Goal: Information Seeking & Learning: Learn about a topic

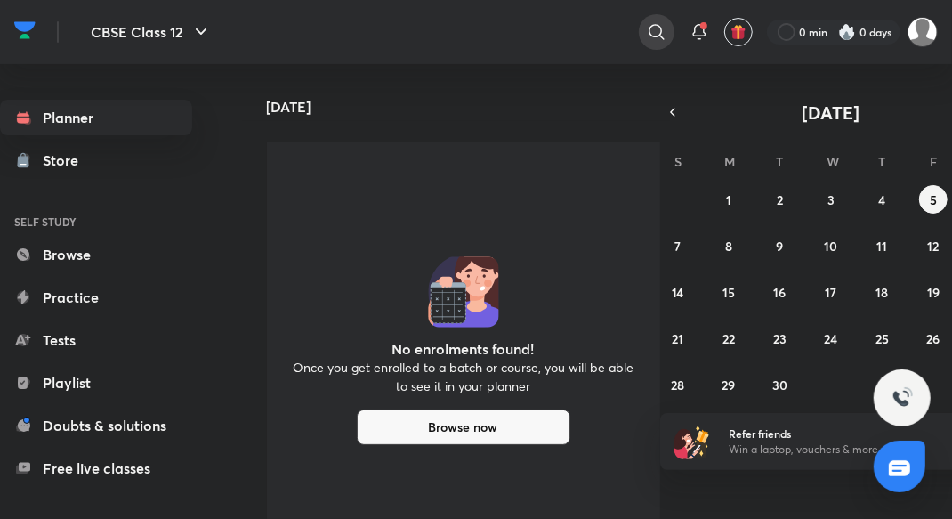
click at [662, 28] on icon at bounding box center [656, 31] width 21 height 21
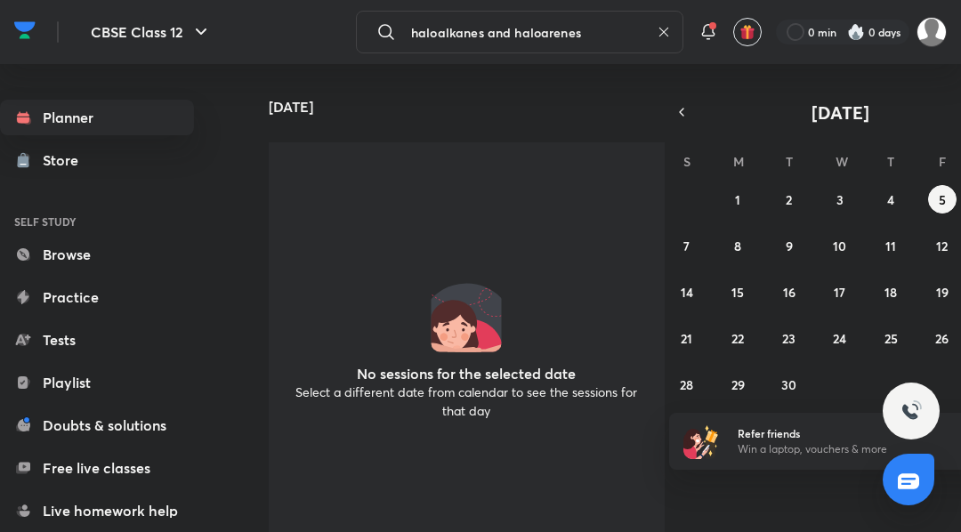
type input "haloalkanes and haloarenes"
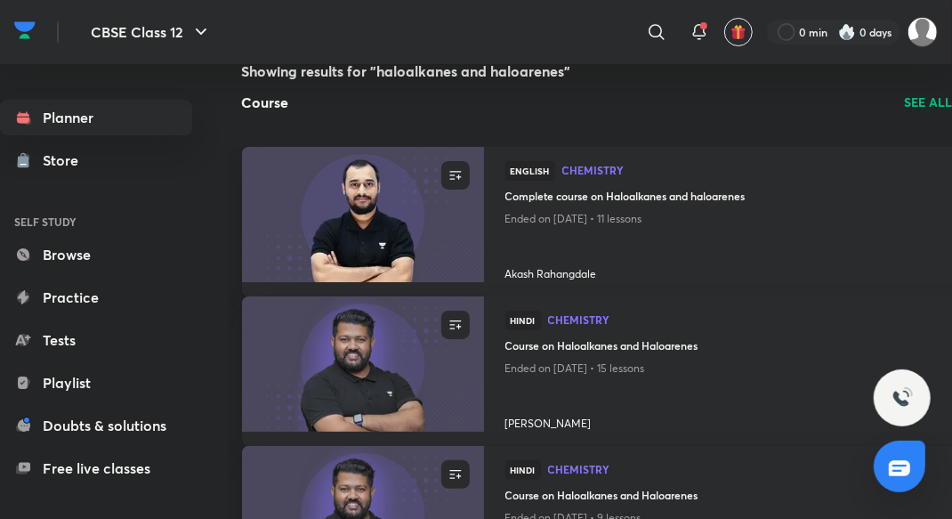
click at [448, 228] on img at bounding box center [362, 214] width 246 height 138
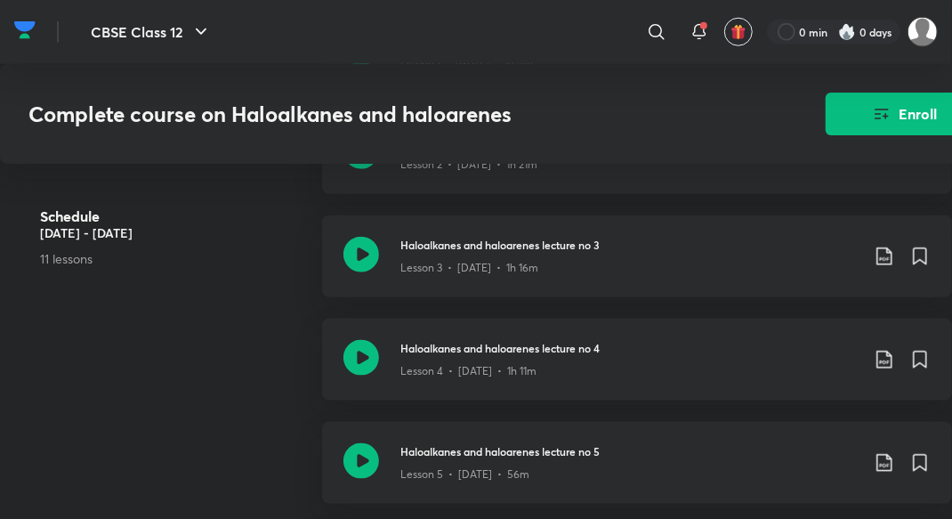
scroll to position [937, 0]
click at [363, 340] on icon at bounding box center [361, 357] width 36 height 36
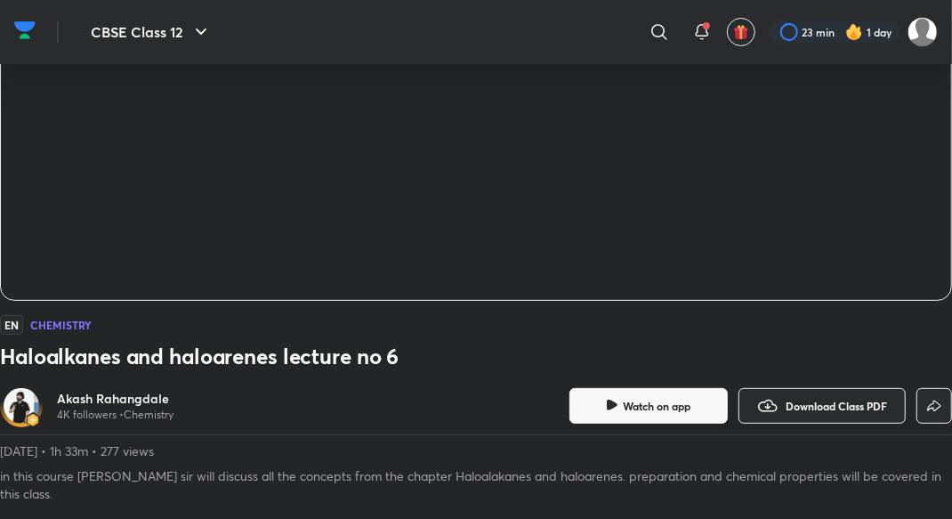
scroll to position [356, 0]
